Goal: Task Accomplishment & Management: Use online tool/utility

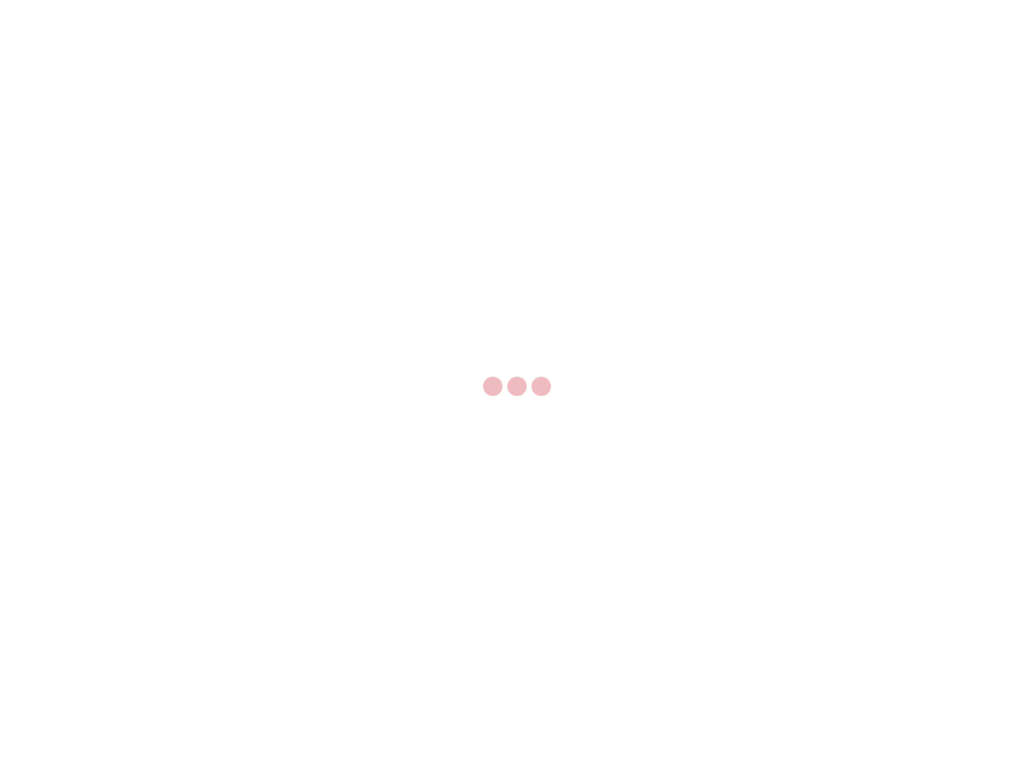
select select "US"
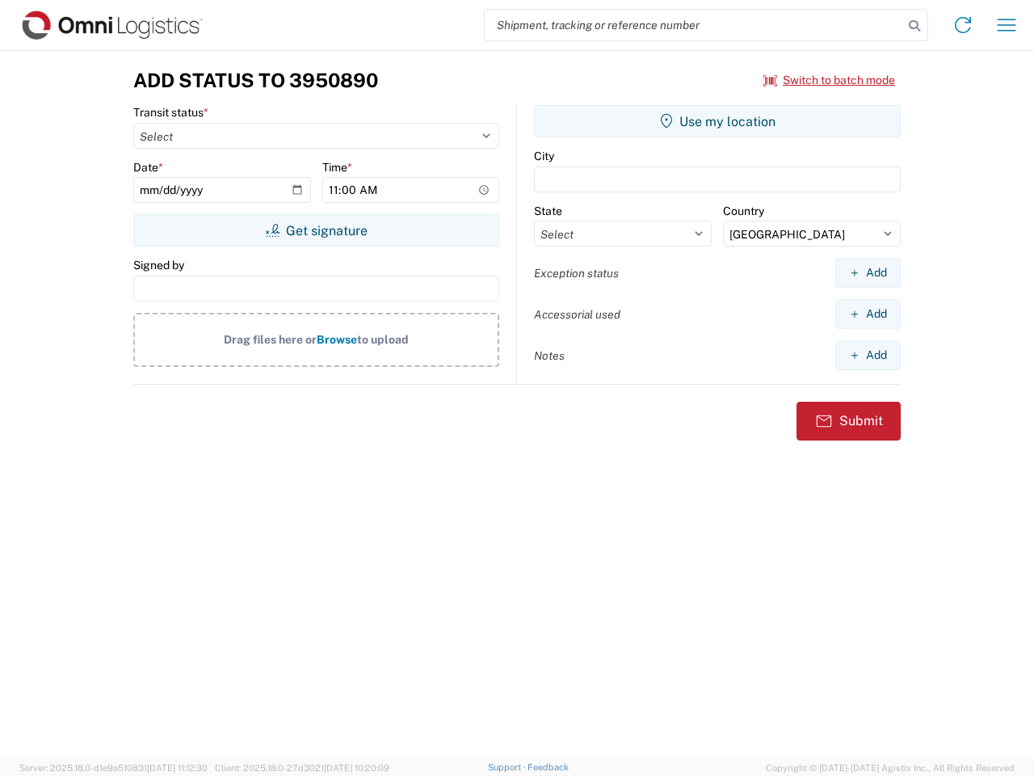
click at [694, 25] on input "search" at bounding box center [694, 25] width 418 height 31
click at [914, 26] on icon at bounding box center [914, 26] width 23 height 23
click at [963, 25] on icon at bounding box center [963, 25] width 26 height 26
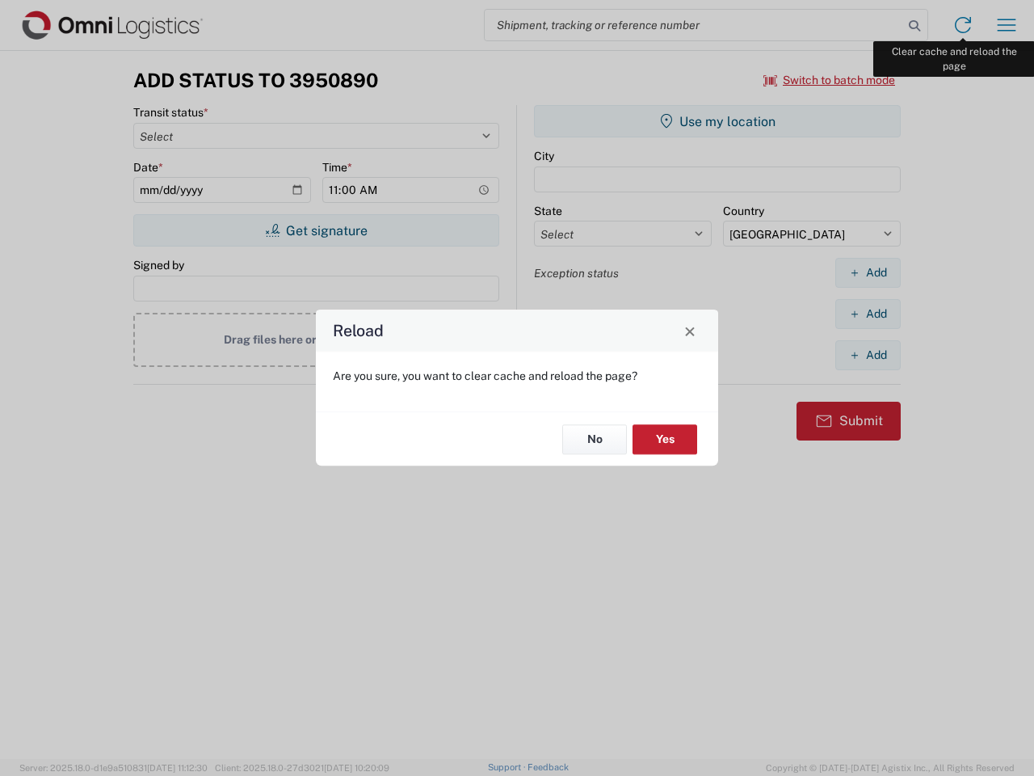
click at [1007, 25] on div "Reload Are you sure, you want to clear cache and reload the page? No Yes" at bounding box center [517, 388] width 1034 height 776
click at [830, 80] on div "Reload Are you sure, you want to clear cache and reload the page? No Yes" at bounding box center [517, 388] width 1034 height 776
click at [316, 230] on div "Reload Are you sure, you want to clear cache and reload the page? No Yes" at bounding box center [517, 388] width 1034 height 776
click at [717, 121] on div "Reload Are you sure, you want to clear cache and reload the page? No Yes" at bounding box center [517, 388] width 1034 height 776
click at [868, 272] on div "Reload Are you sure, you want to clear cache and reload the page? No Yes" at bounding box center [517, 388] width 1034 height 776
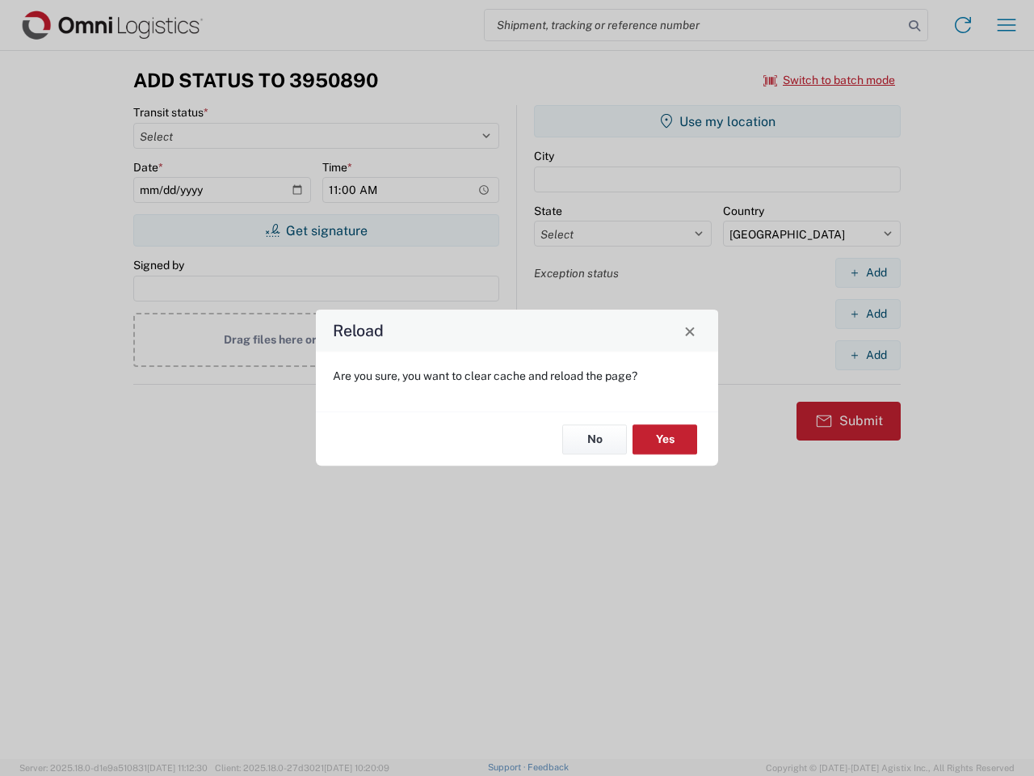
click at [868, 313] on div "Reload Are you sure, you want to clear cache and reload the page? No Yes" at bounding box center [517, 388] width 1034 height 776
click at [868, 355] on div "Reload Are you sure, you want to clear cache and reload the page? No Yes" at bounding box center [517, 388] width 1034 height 776
